Goal: Find contact information: Find contact information

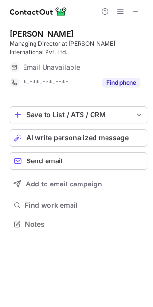
scroll to position [5, 4]
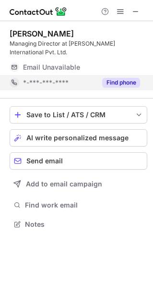
click at [135, 78] on button "Find phone" at bounding box center [121, 83] width 38 height 10
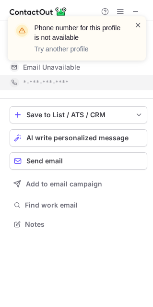
click at [136, 25] on span at bounding box center [138, 25] width 8 height 10
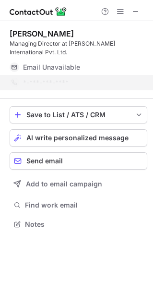
click at [135, 12] on div "Phone number for this profile is not available Try another profile" at bounding box center [77, 42] width 154 height 71
click at [135, 12] on div "Phone number for this profile is not available Try another profile" at bounding box center [77, 16] width 154 height 19
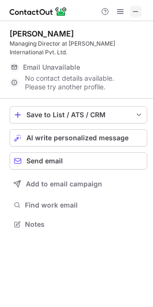
click at [132, 14] on span at bounding box center [136, 12] width 8 height 8
